Goal: Check status: Check status

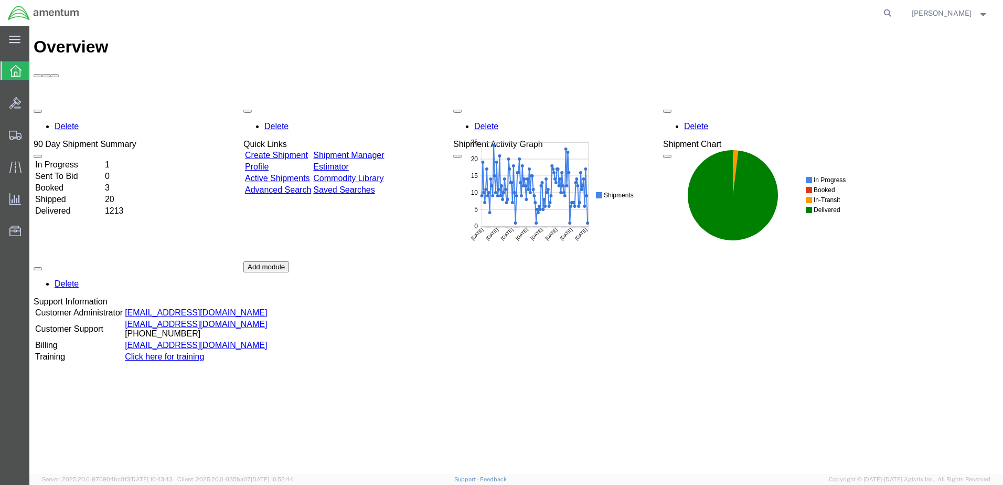
click at [72, 183] on td "Booked" at bounding box center [69, 188] width 69 height 10
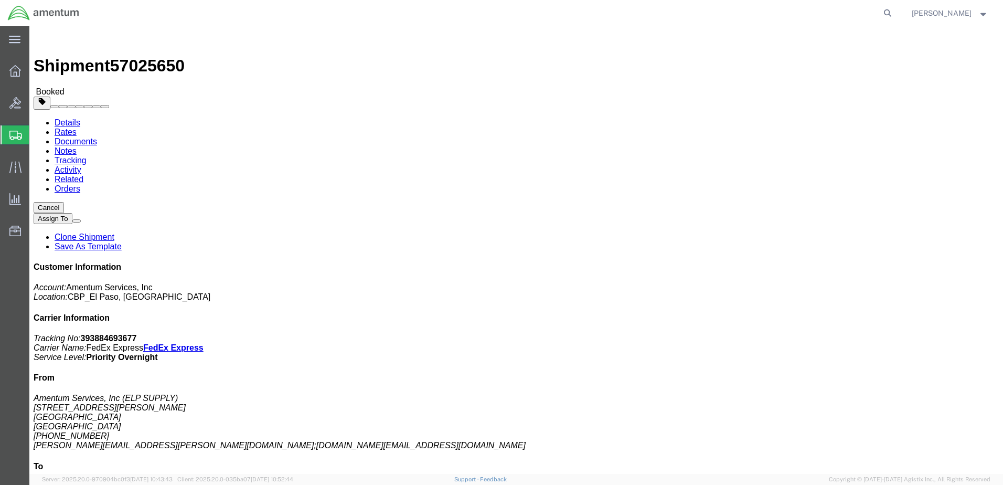
click img
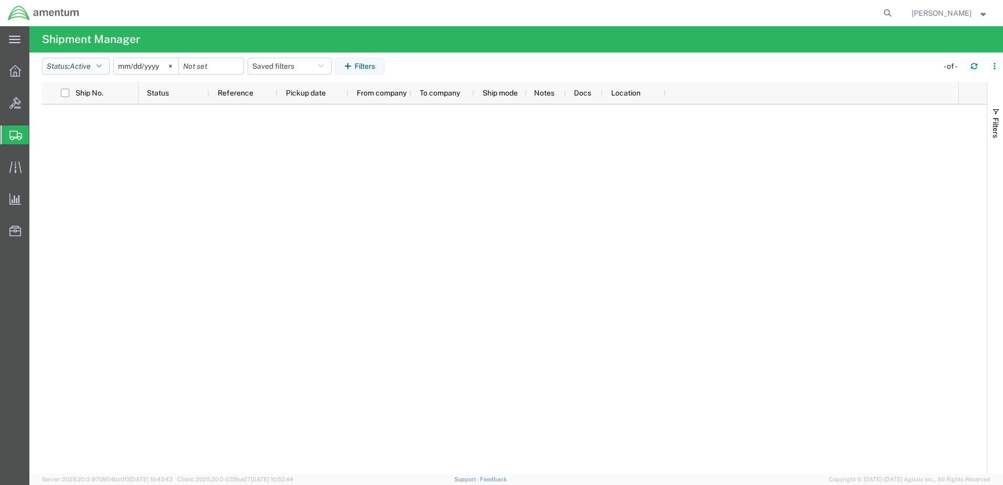
click at [101, 68] on icon "button" at bounding box center [99, 65] width 5 height 7
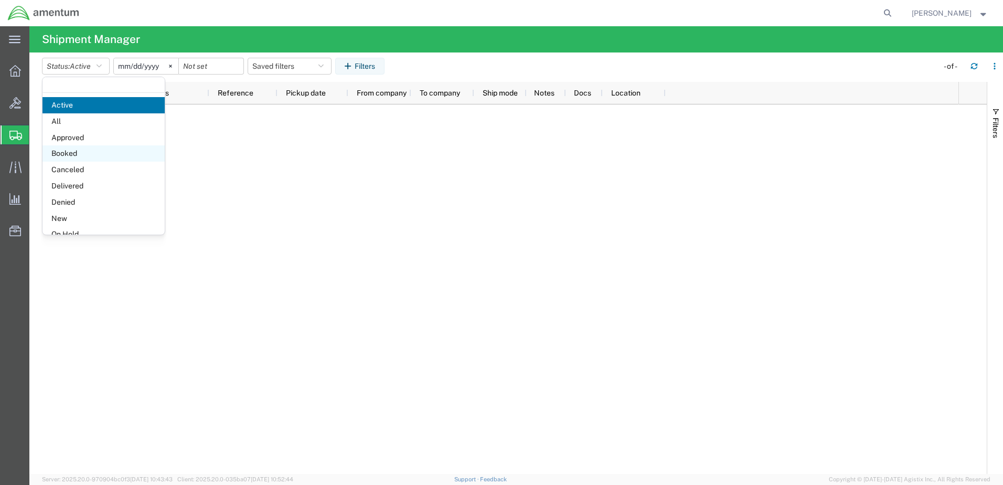
click at [72, 150] on span "Booked" at bounding box center [103, 153] width 122 height 16
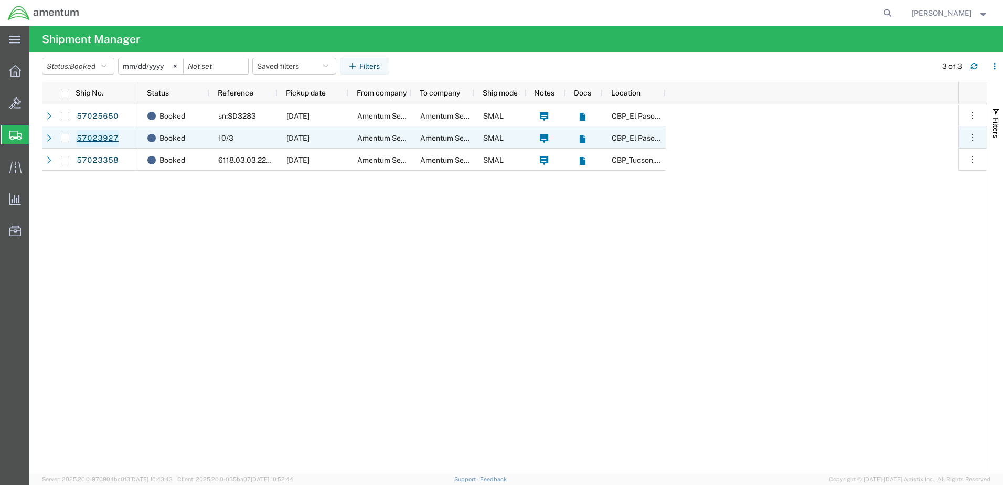
click at [92, 138] on link "57023927" at bounding box center [97, 138] width 43 height 17
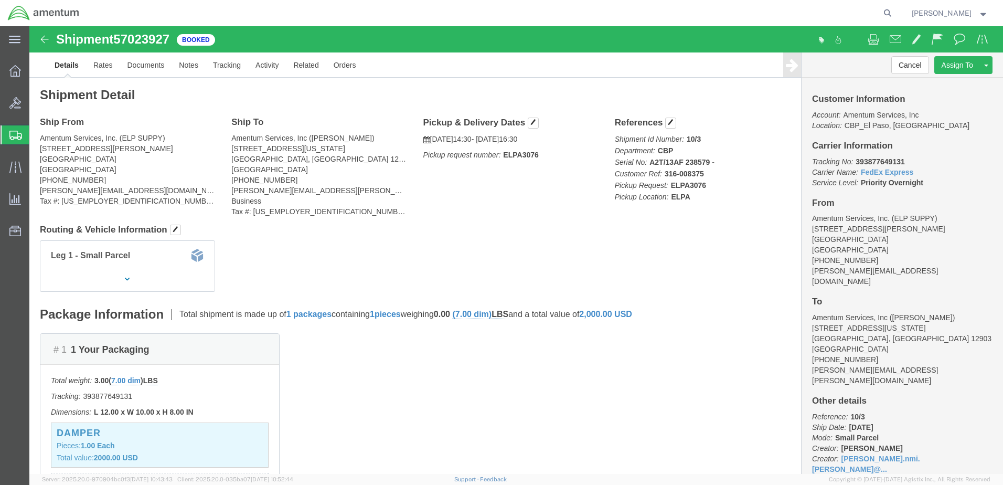
click img
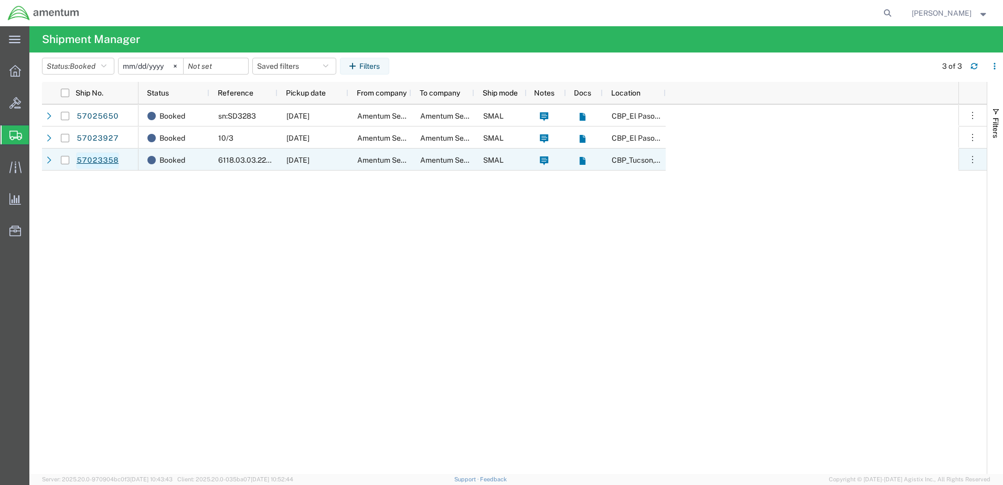
click at [105, 161] on link "57023358" at bounding box center [97, 160] width 43 height 17
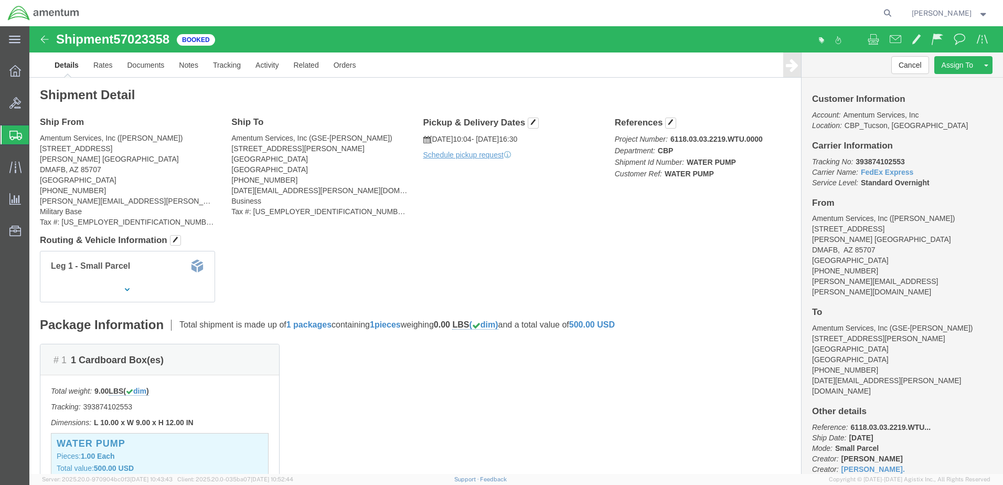
click img
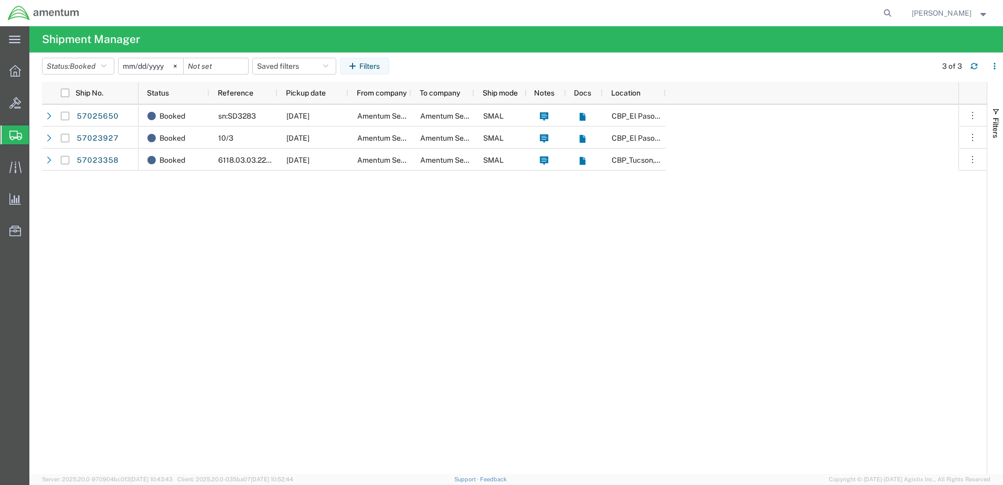
click at [979, 14] on strong "button" at bounding box center [983, 13] width 9 height 4
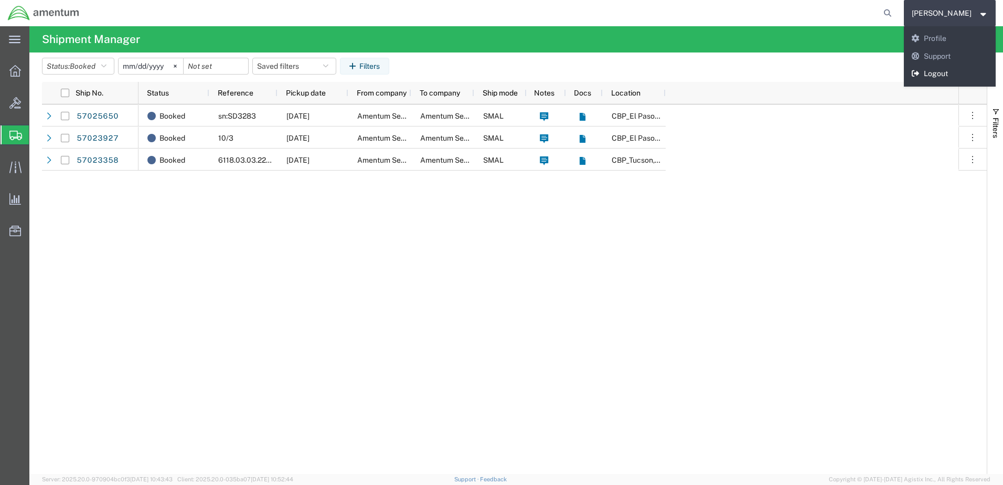
click at [911, 72] on link "Logout" at bounding box center [950, 74] width 92 height 18
